Goal: Information Seeking & Learning: Learn about a topic

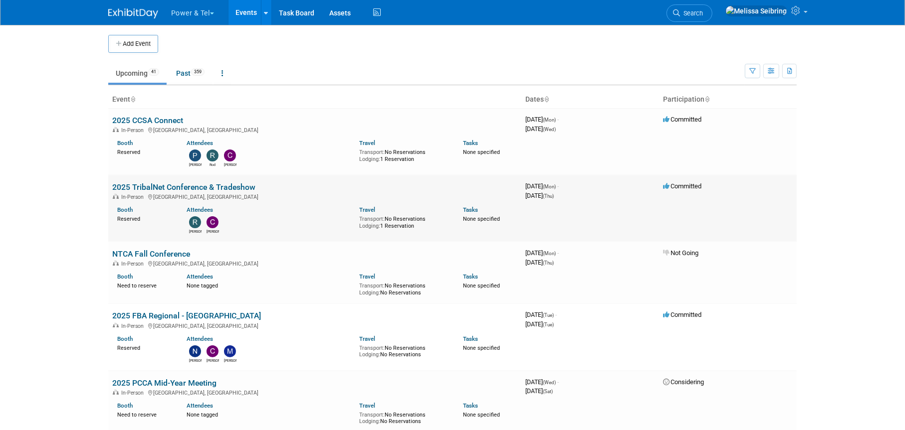
click at [179, 180] on td "2025 TribalNet Conference & Tradeshow In-Person [GEOGRAPHIC_DATA], [GEOGRAPHIC_…" at bounding box center [314, 208] width 413 height 67
click at [176, 183] on link "2025 TribalNet Conference & Tradeshow" at bounding box center [183, 187] width 143 height 9
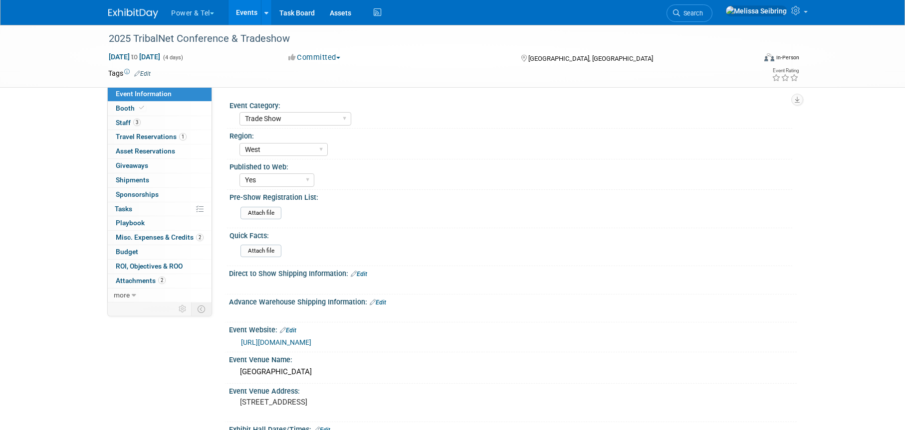
select select "Trade Show"
select select "West"
select select "Yes"
click at [122, 109] on span "Booth" at bounding box center [131, 108] width 30 height 8
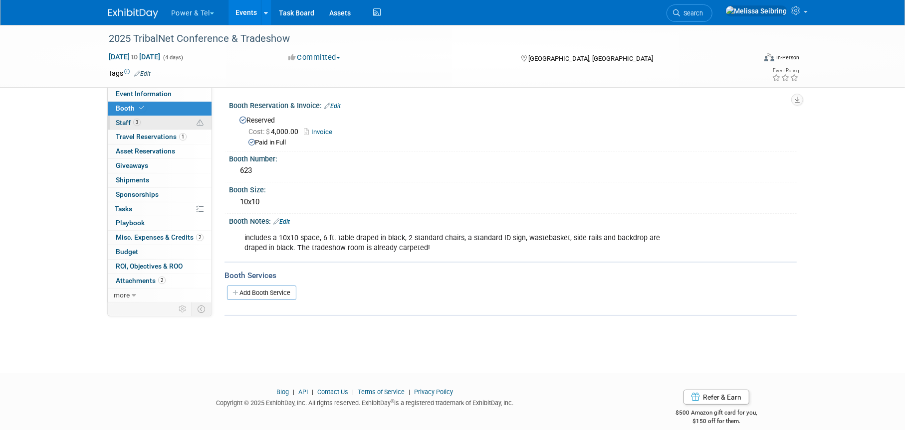
click at [115, 120] on link "3 Staff 3" at bounding box center [160, 123] width 104 height 14
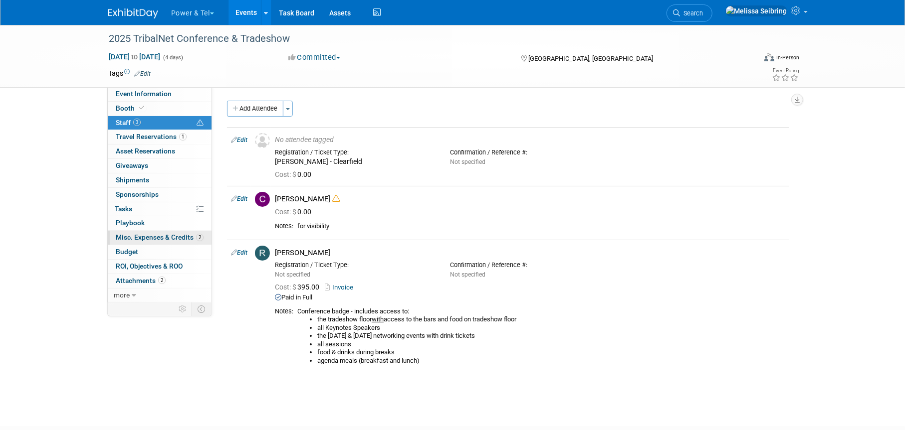
click at [153, 235] on span "Misc. Expenses & Credits 2" at bounding box center [160, 237] width 88 height 8
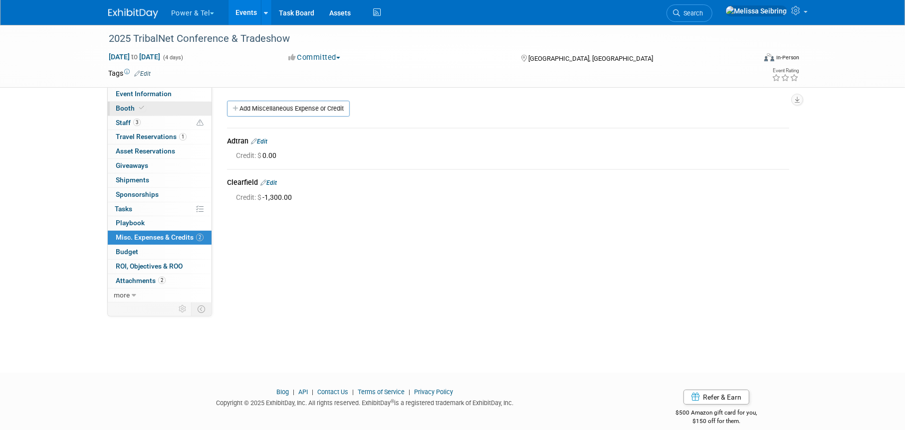
click at [126, 105] on span "Booth" at bounding box center [131, 108] width 30 height 8
